Goal: Find specific page/section: Find specific page/section

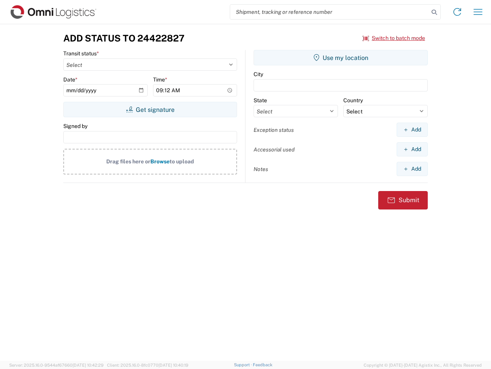
click at [330, 12] on input "search" at bounding box center [329, 12] width 199 height 15
click at [435, 12] on icon at bounding box center [434, 12] width 11 height 11
click at [458, 12] on icon at bounding box center [458, 12] width 12 height 12
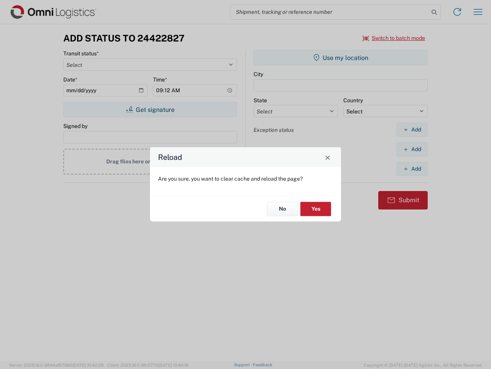
click at [478, 12] on div "Reload Are you sure, you want to clear cache and reload the page? No Yes" at bounding box center [245, 184] width 491 height 369
click at [394, 38] on div "Reload Are you sure, you want to clear cache and reload the page? No Yes" at bounding box center [245, 184] width 491 height 369
click at [150, 109] on div "Reload Are you sure, you want to clear cache and reload the page? No Yes" at bounding box center [245, 184] width 491 height 369
click at [341, 58] on div "Reload Are you sure, you want to clear cache and reload the page? No Yes" at bounding box center [245, 184] width 491 height 369
click at [412, 129] on div "Reload Are you sure, you want to clear cache and reload the page? No Yes" at bounding box center [245, 184] width 491 height 369
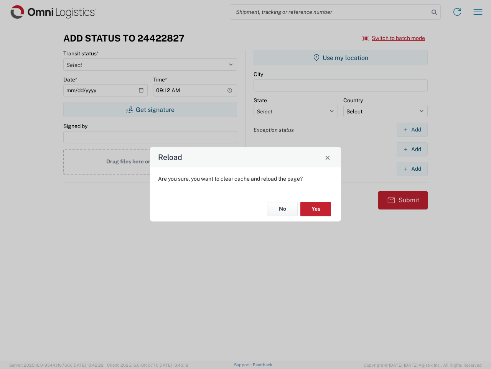
click at [412, 149] on div "Reload Are you sure, you want to clear cache and reload the page? No Yes" at bounding box center [245, 184] width 491 height 369
click at [412, 169] on div "Reload Are you sure, you want to clear cache and reload the page? No Yes" at bounding box center [245, 184] width 491 height 369
